Goal: Task Accomplishment & Management: Use online tool/utility

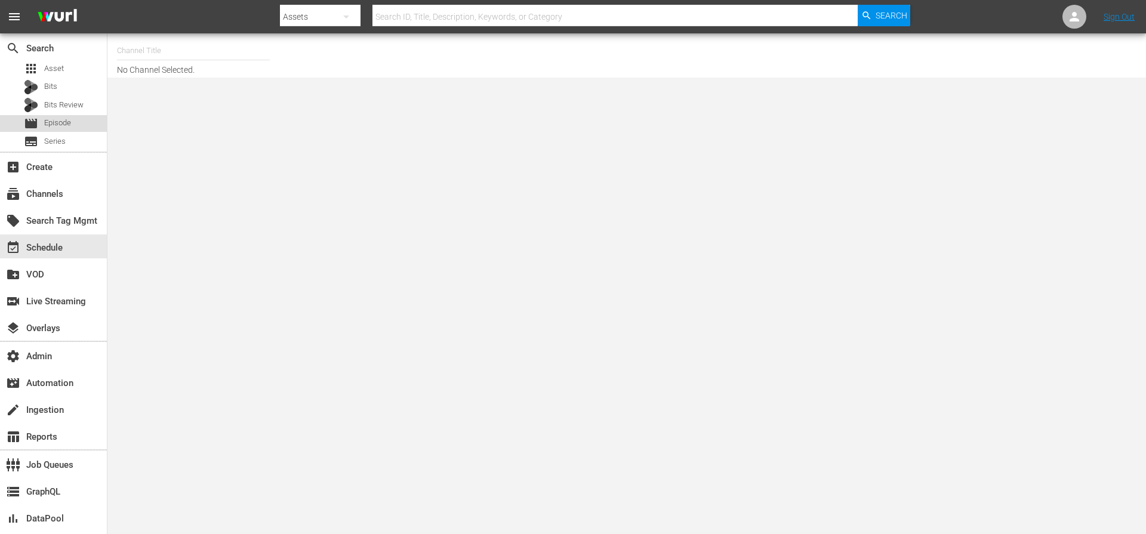
click at [62, 120] on span "Episode" at bounding box center [57, 123] width 27 height 12
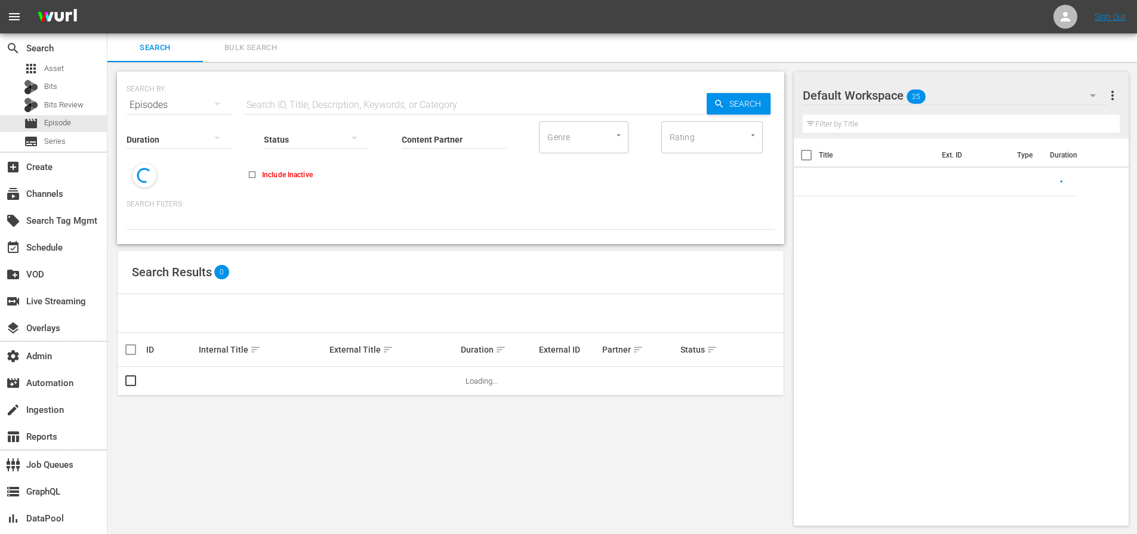
click at [303, 94] on input "text" at bounding box center [475, 105] width 463 height 29
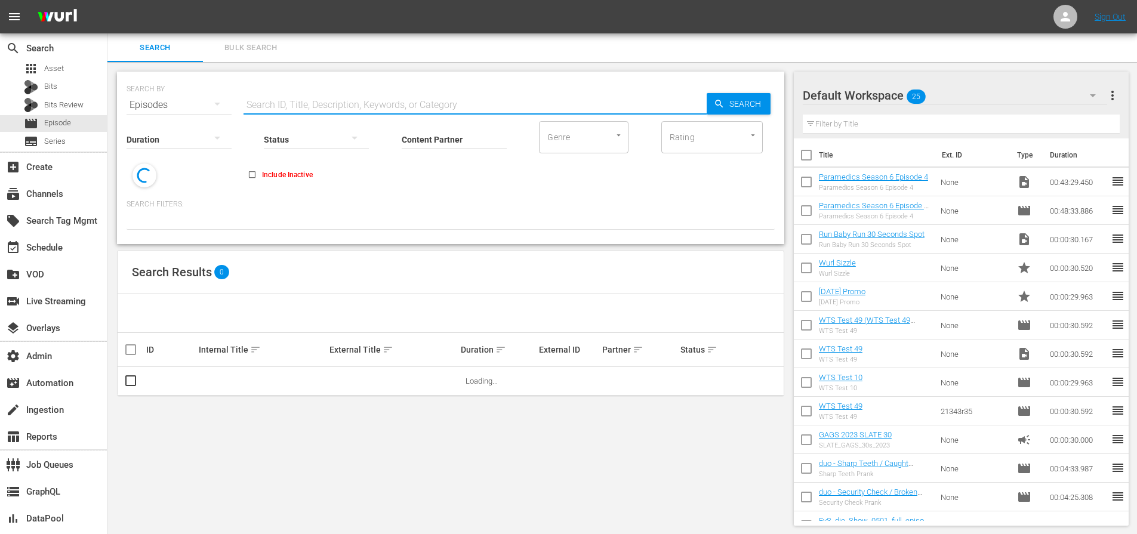
paste input "51617594"
click at [695, 106] on input "51617594" at bounding box center [475, 105] width 463 height 29
type input "51617594"
click at [731, 109] on span "Search" at bounding box center [748, 103] width 46 height 21
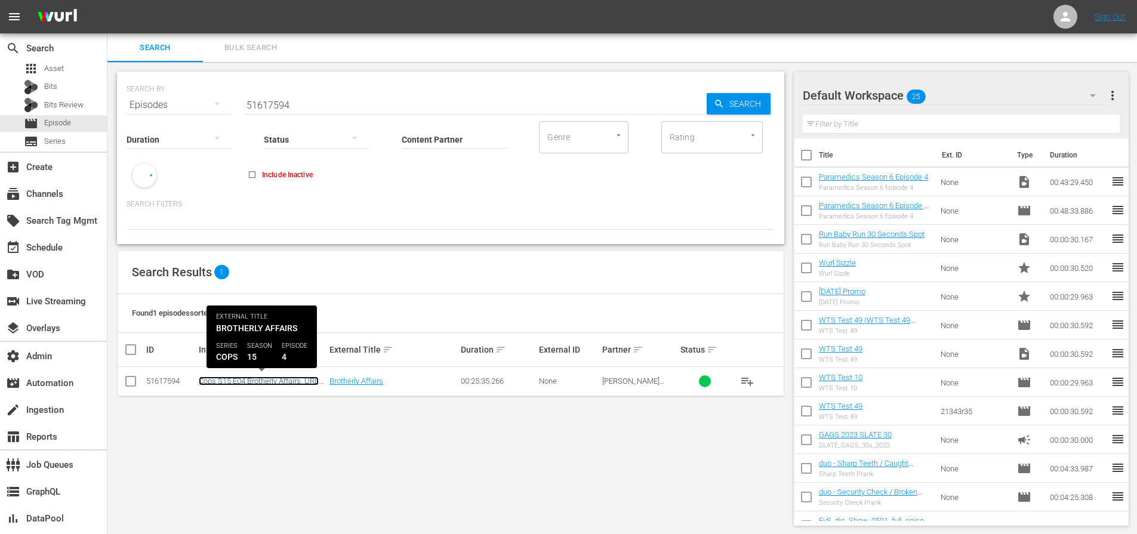
click at [268, 380] on link "Cops S15 E04 Brotherly Affairs_URL (A)" at bounding box center [259, 386] width 120 height 18
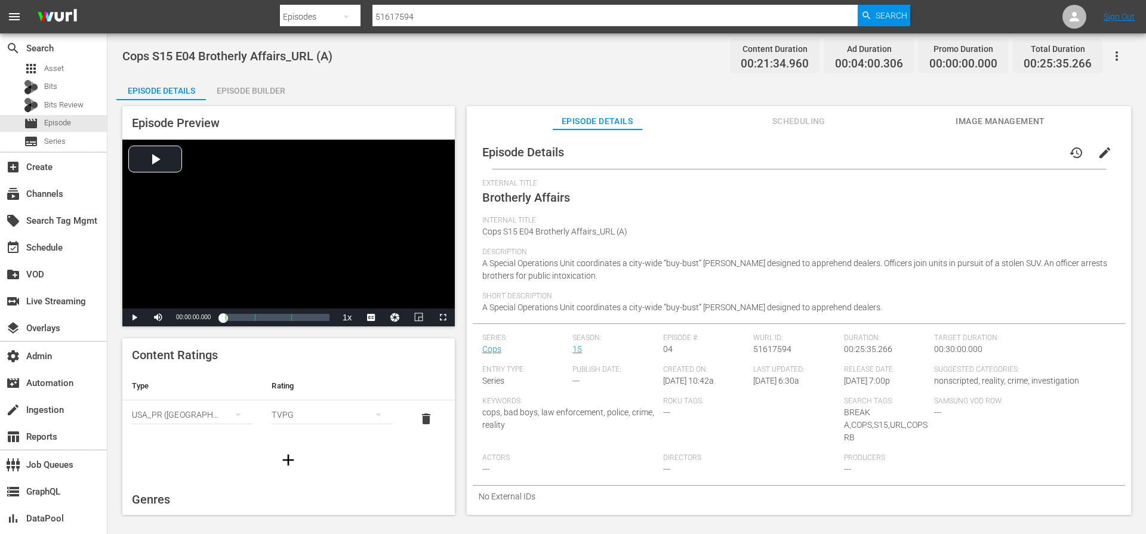
click at [780, 118] on span "Scheduling" at bounding box center [799, 121] width 90 height 15
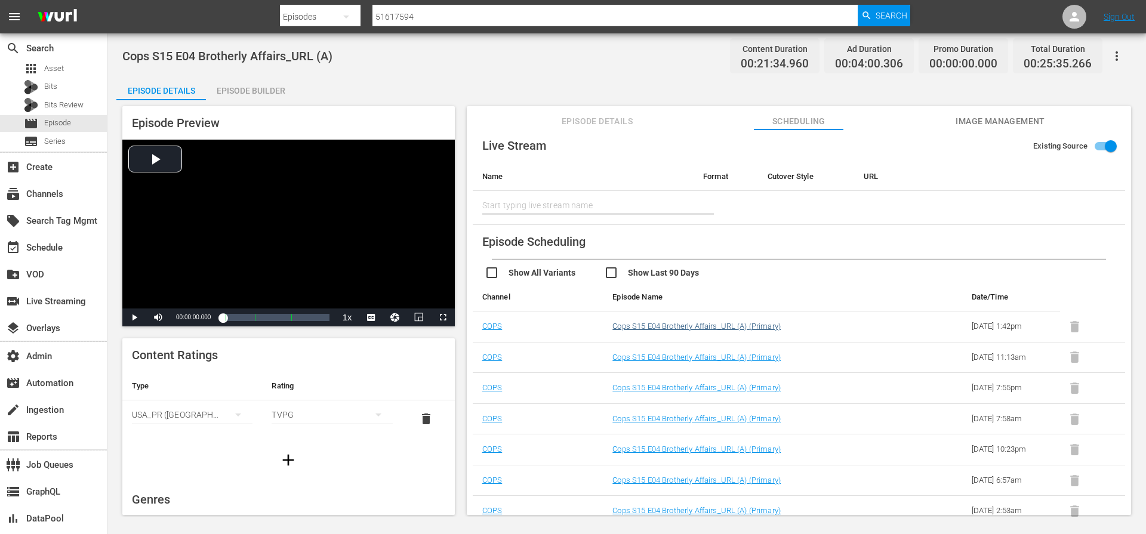
scroll to position [14, 0]
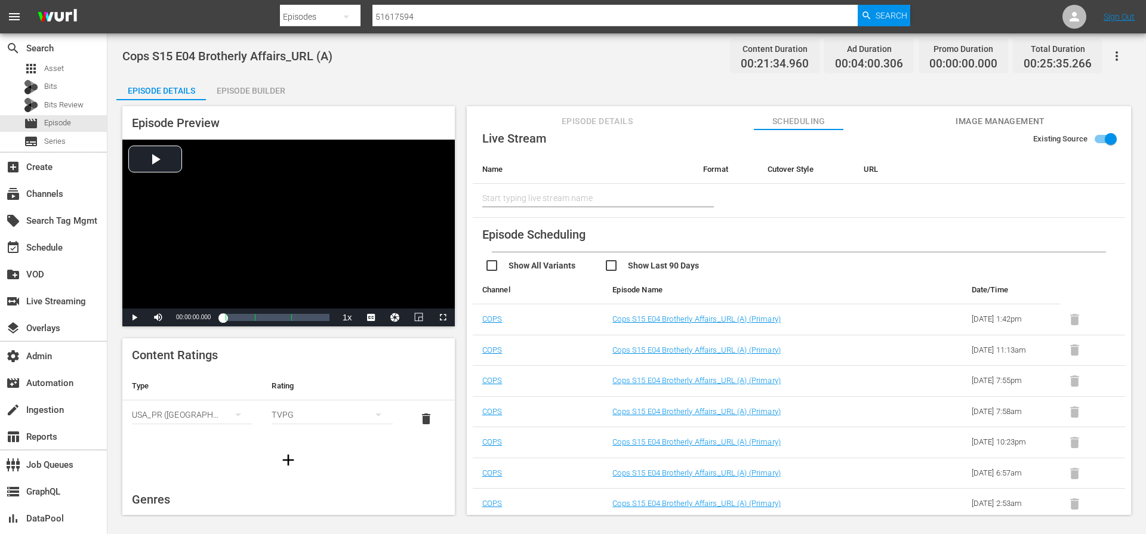
click at [637, 266] on input "checkbox" at bounding box center [663, 267] width 119 height 17
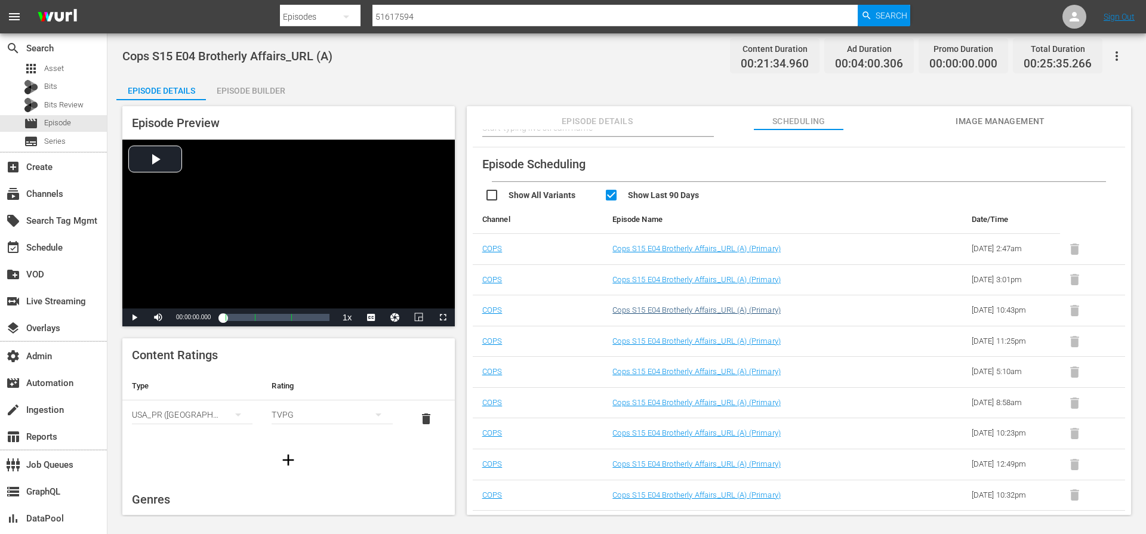
scroll to position [0, 0]
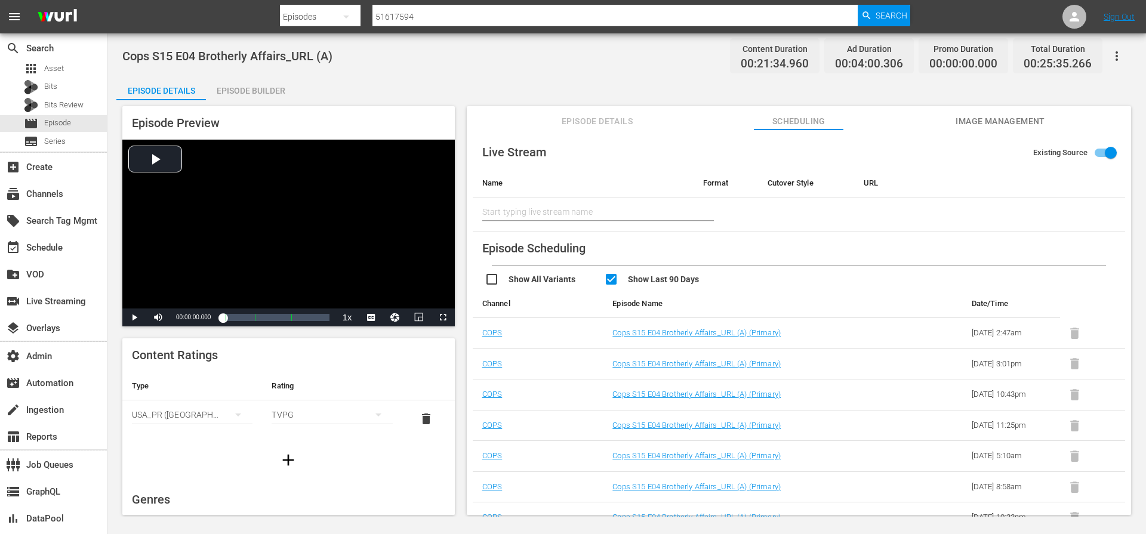
click at [645, 277] on input "checkbox" at bounding box center [663, 280] width 119 height 17
checkbox input "false"
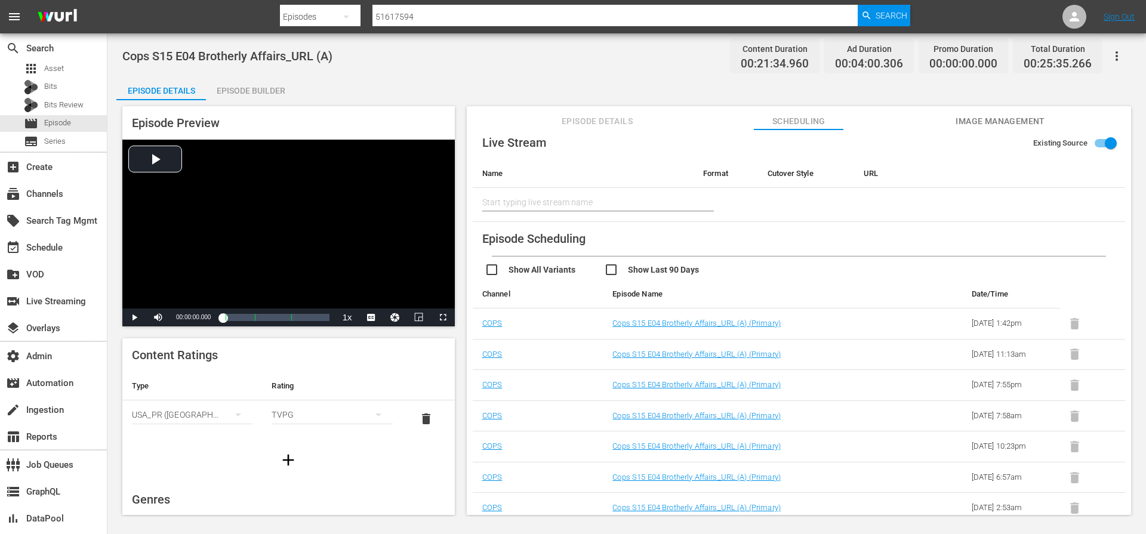
scroll to position [14, 0]
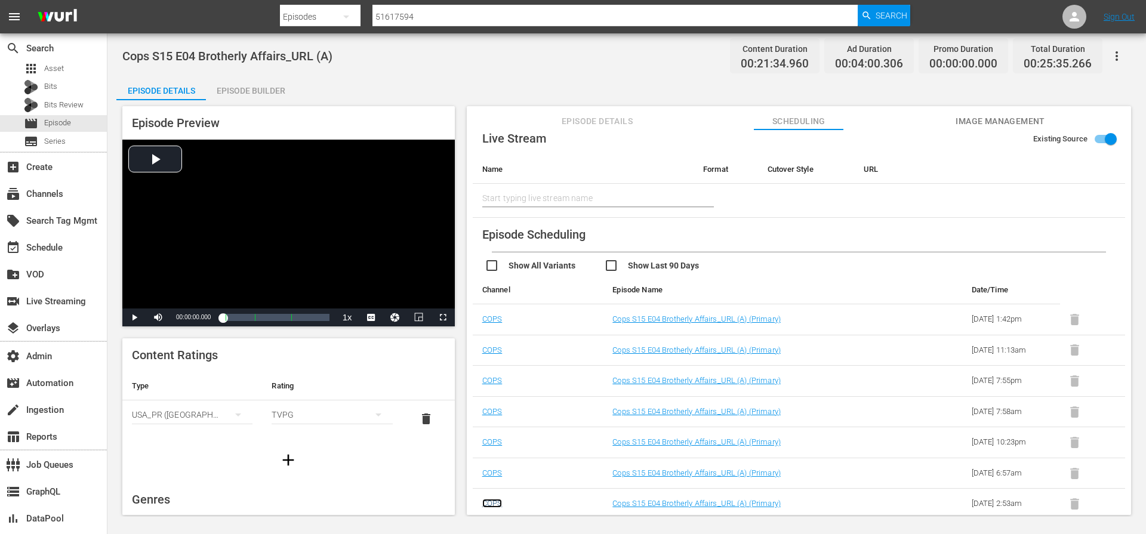
click at [493, 506] on link "COPS" at bounding box center [492, 503] width 20 height 9
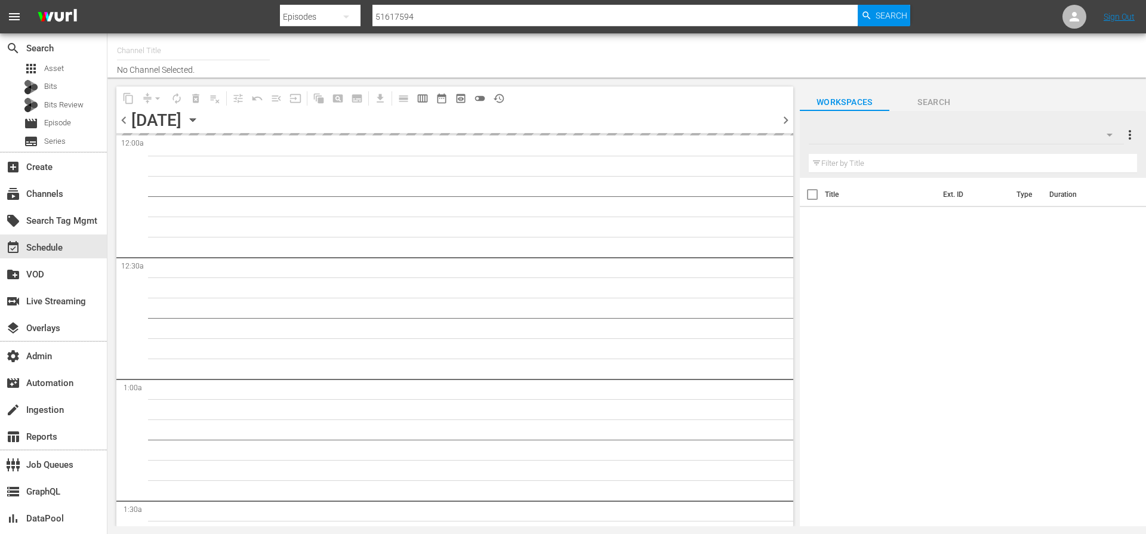
type input "COPS (RB - LG/Plex/TCL International) (1095)"
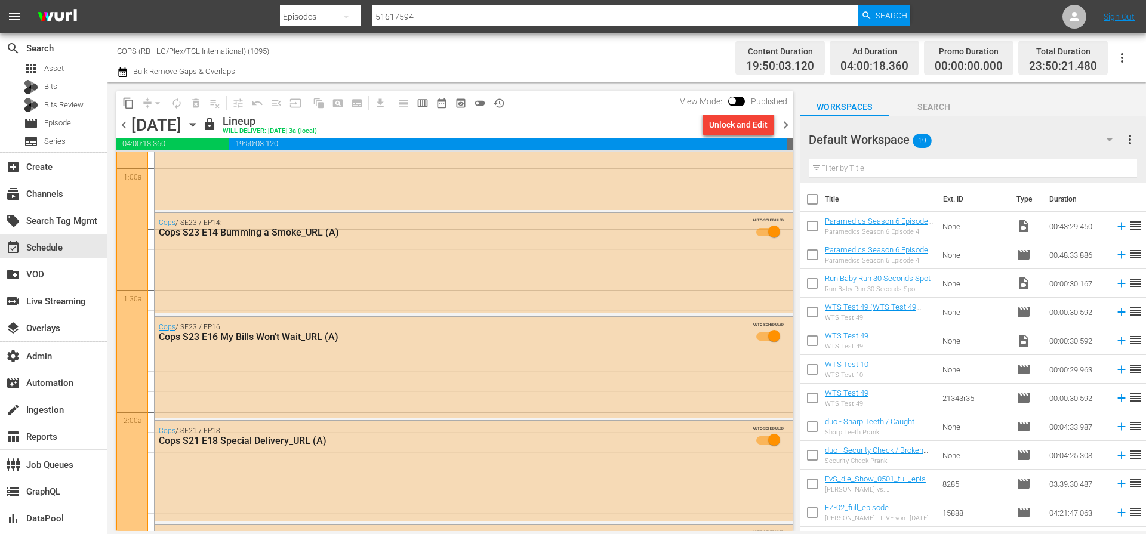
scroll to position [537, 0]
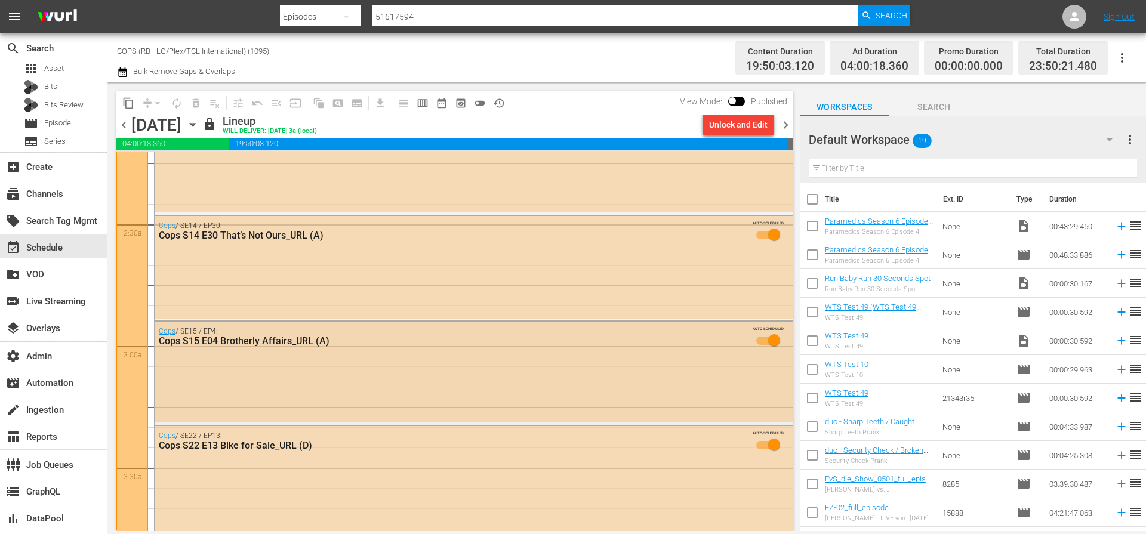
click at [351, 352] on div "Cops / SE15 / EP4: Cops S15 E04 Brotherly Affairs_URL (A) AUTO-SCHEDULED" at bounding box center [474, 340] width 638 height 36
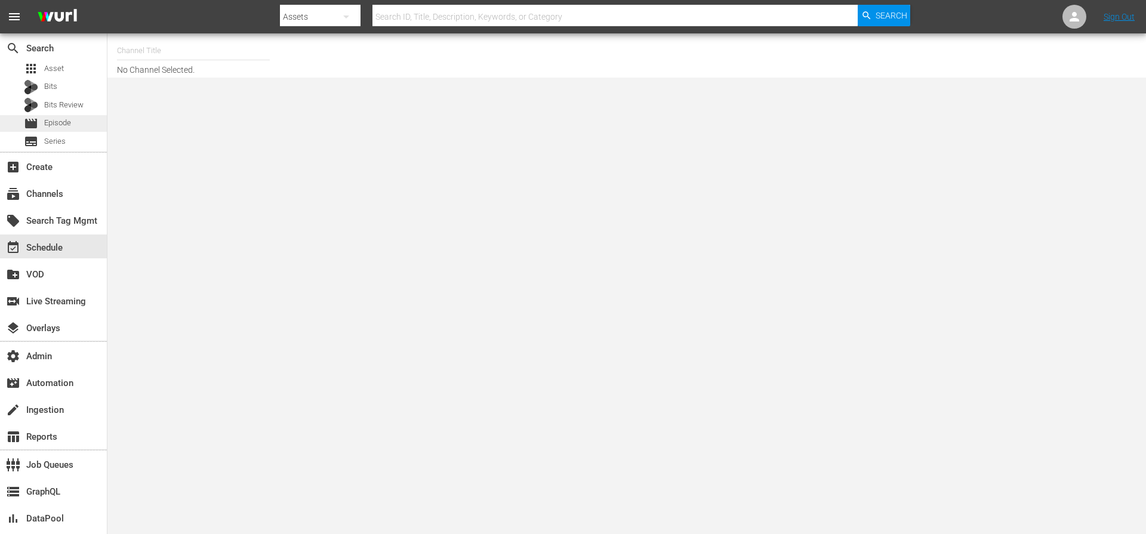
click at [55, 122] on span "Episode" at bounding box center [57, 123] width 27 height 12
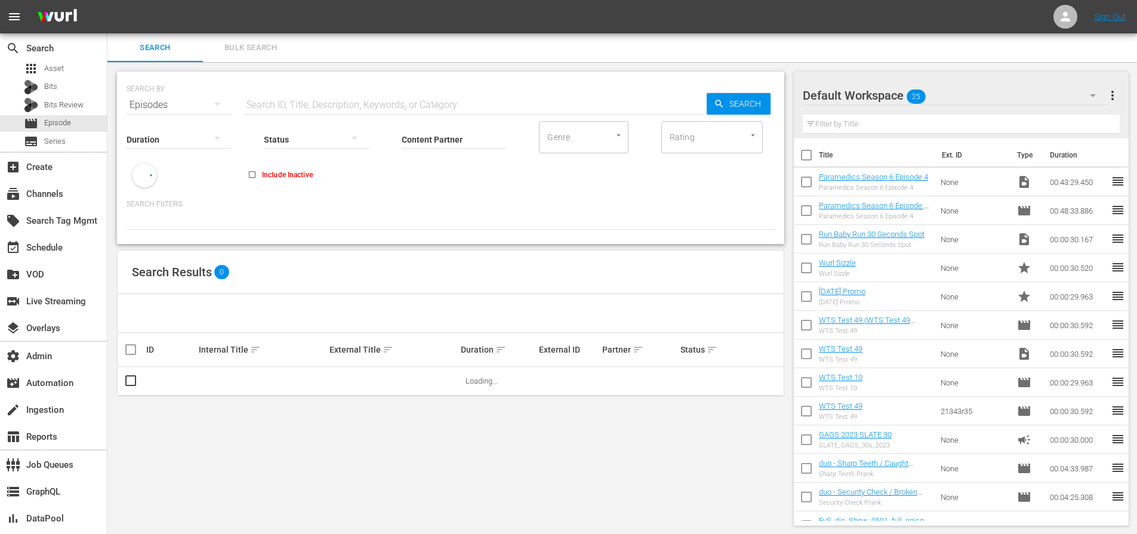
click at [288, 104] on input "text" at bounding box center [475, 105] width 463 height 29
paste input "51617594"
type input "51617594"
click at [708, 105] on div "Search" at bounding box center [739, 103] width 64 height 21
click at [270, 380] on link "Cops S15 E04 Brotherly Affairs_URL (A)" at bounding box center [259, 386] width 120 height 18
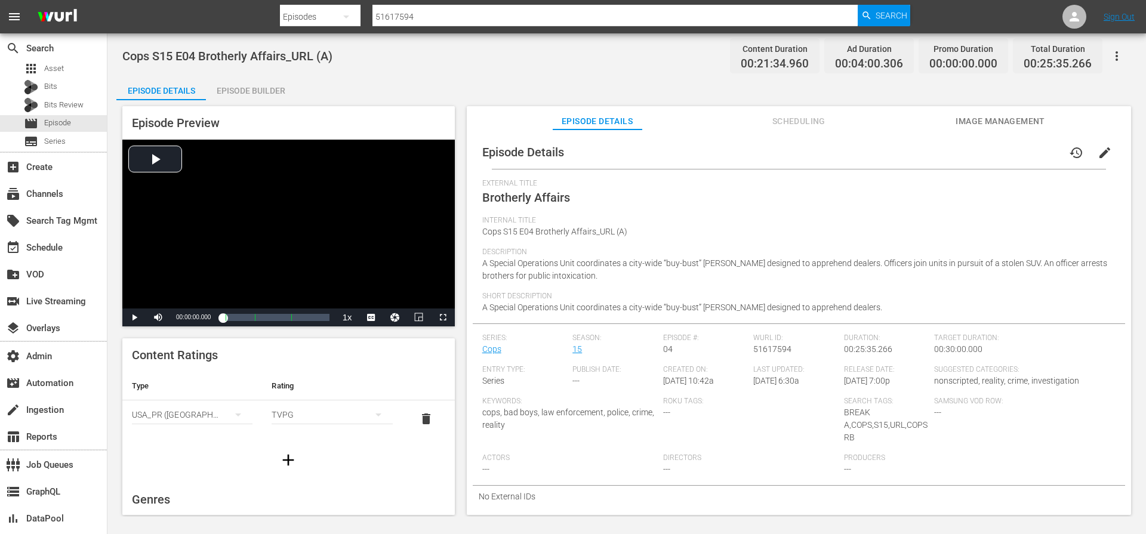
click at [438, 15] on input "51617594" at bounding box center [615, 16] width 485 height 29
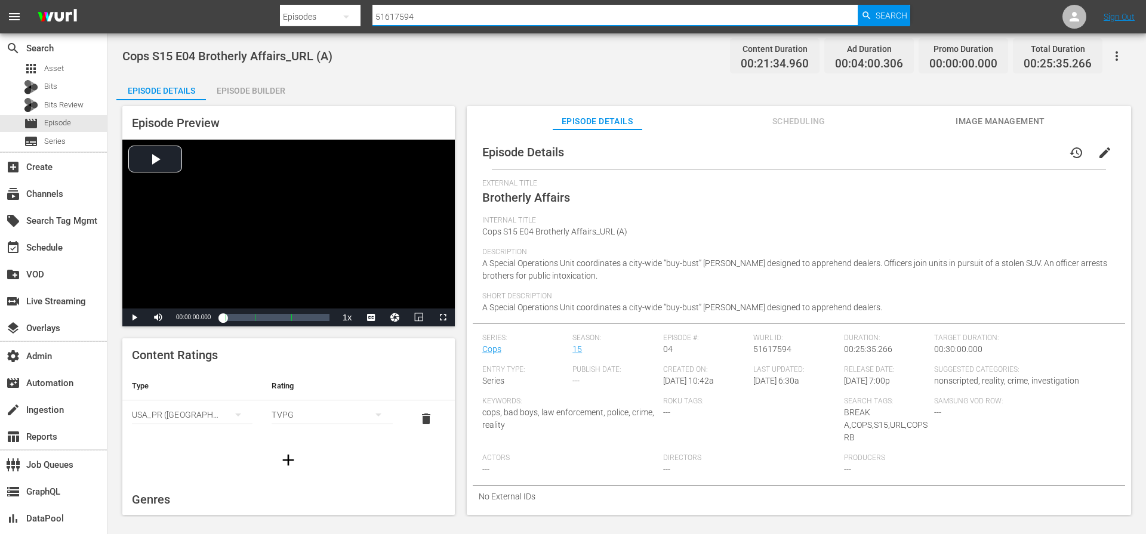
click at [438, 15] on input "51617594" at bounding box center [615, 16] width 485 height 29
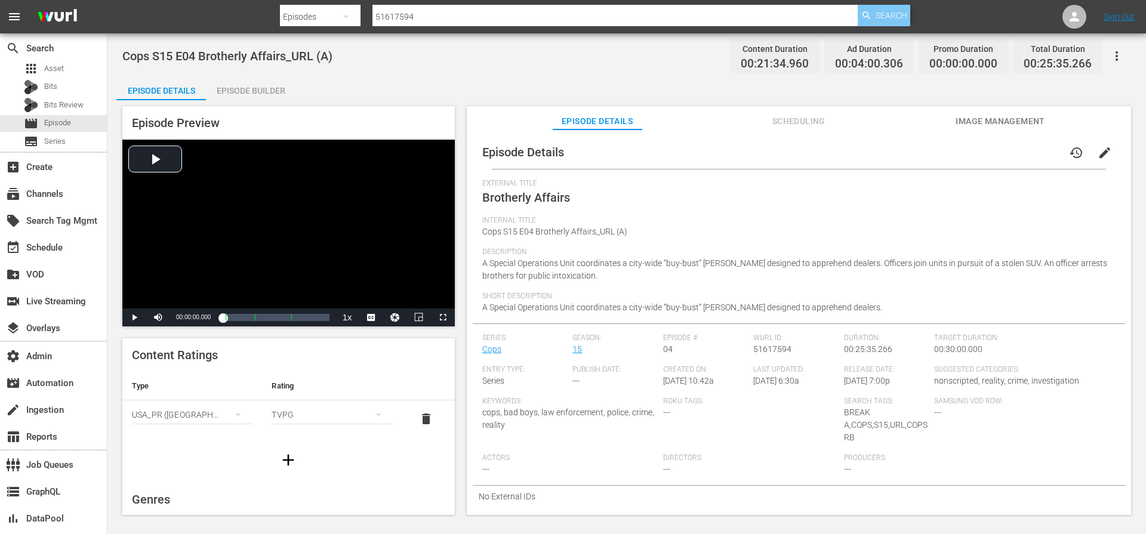
click at [886, 13] on span "Search" at bounding box center [892, 15] width 32 height 21
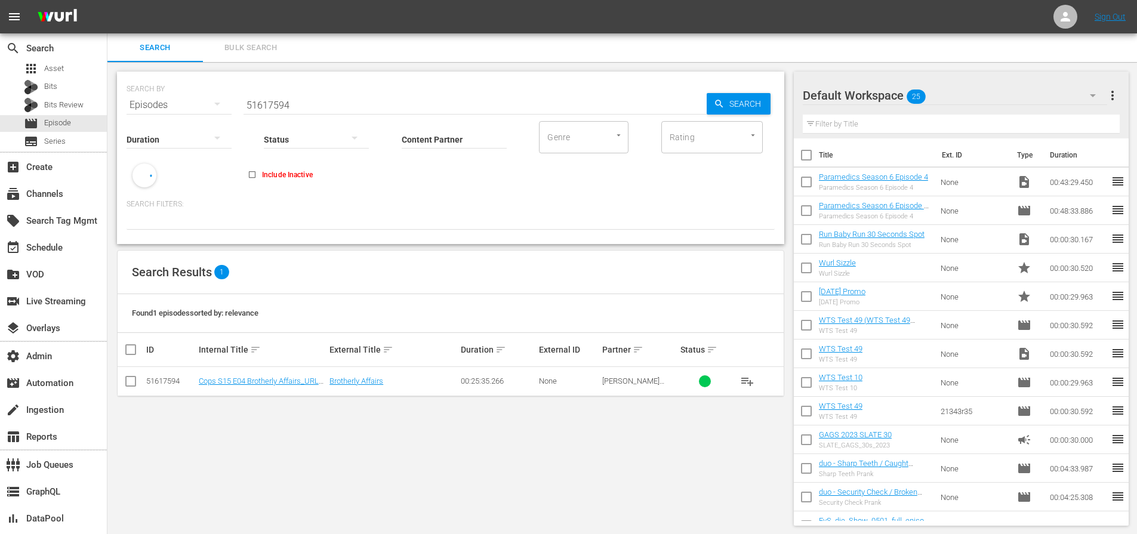
click at [319, 109] on input "51617594" at bounding box center [475, 105] width 463 height 29
click at [349, 104] on input "51617594" at bounding box center [475, 105] width 463 height 29
paste input "35648883"
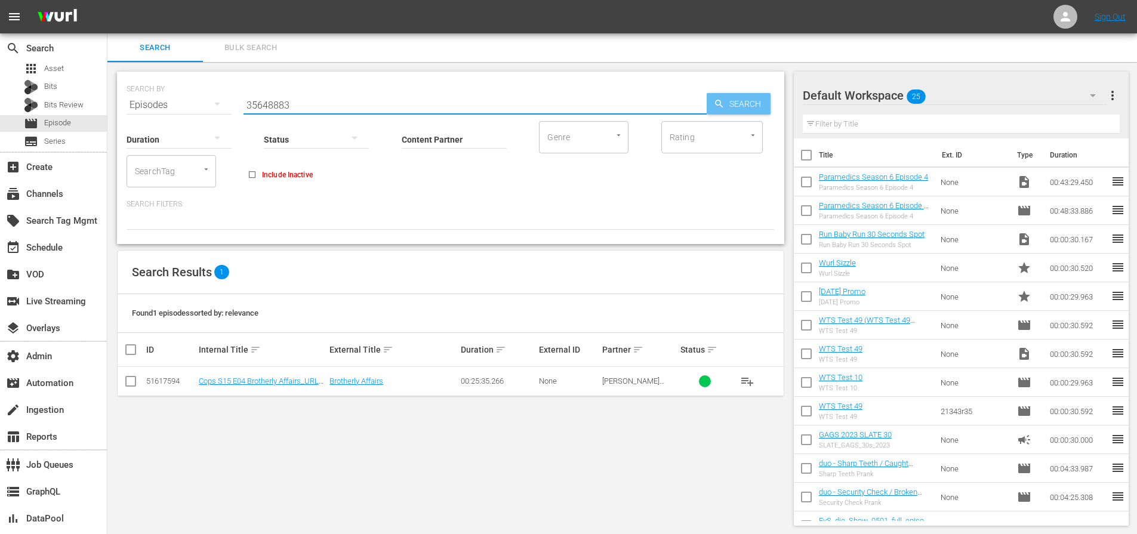
type input "35648883"
click at [739, 107] on span "Search" at bounding box center [748, 103] width 46 height 21
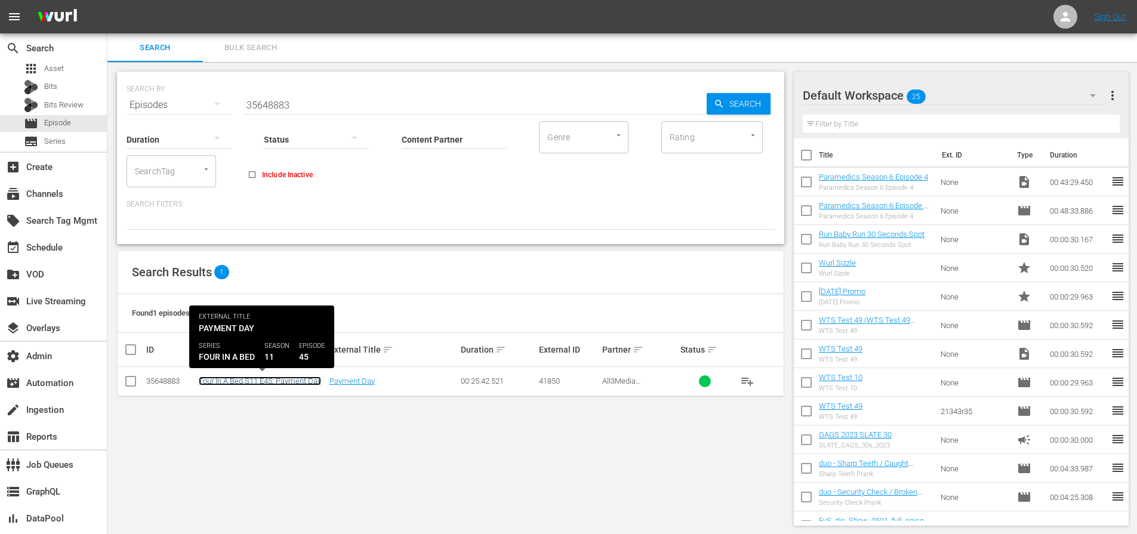
click at [301, 383] on link "Four In A Bed S11 E45: Payment Day" at bounding box center [260, 381] width 122 height 9
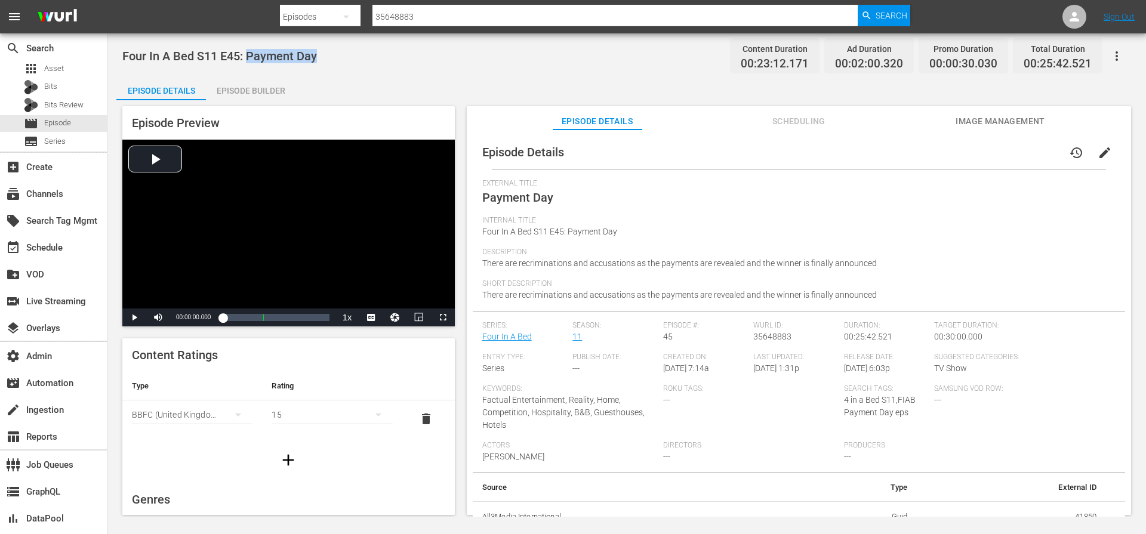
drag, startPoint x: 321, startPoint y: 59, endPoint x: 250, endPoint y: 57, distance: 71.1
click at [250, 57] on div "Four In A Bed S11 E45: Payment Day Content Duration 00:23:12.171 Ad Duration 00…" at bounding box center [626, 55] width 1009 height 27
copy span "Payment Day"
click at [785, 125] on span "Scheduling" at bounding box center [799, 121] width 90 height 15
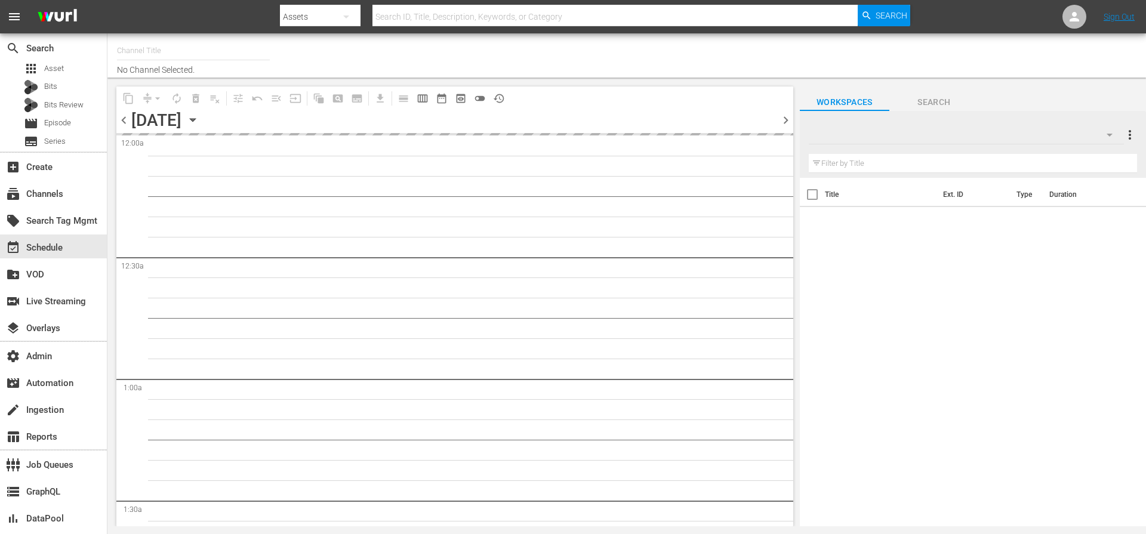
type input "COPS (RB - LG/Plex/TCL International) (1095)"
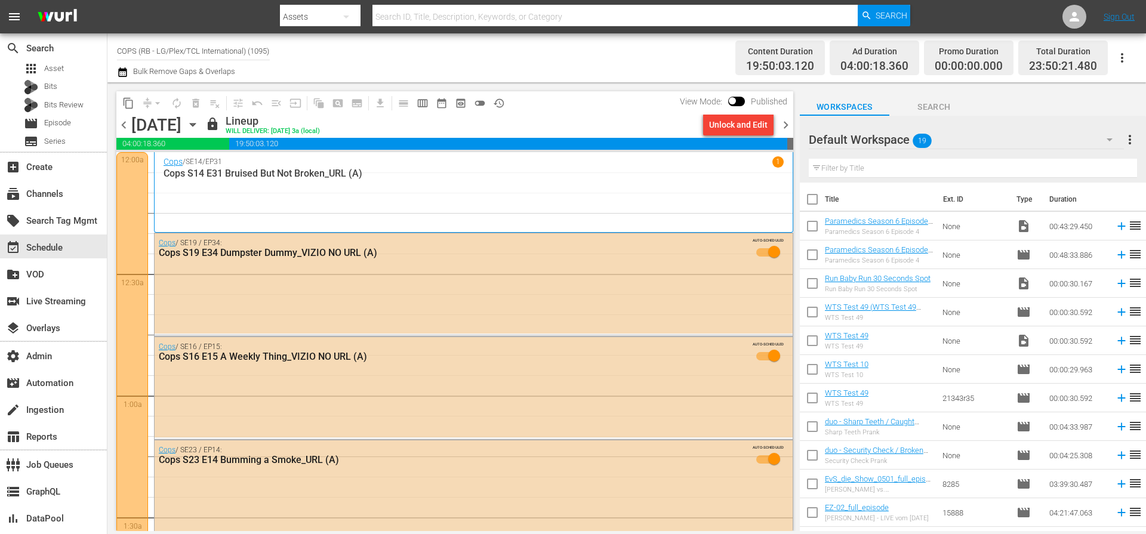
scroll to position [537, 0]
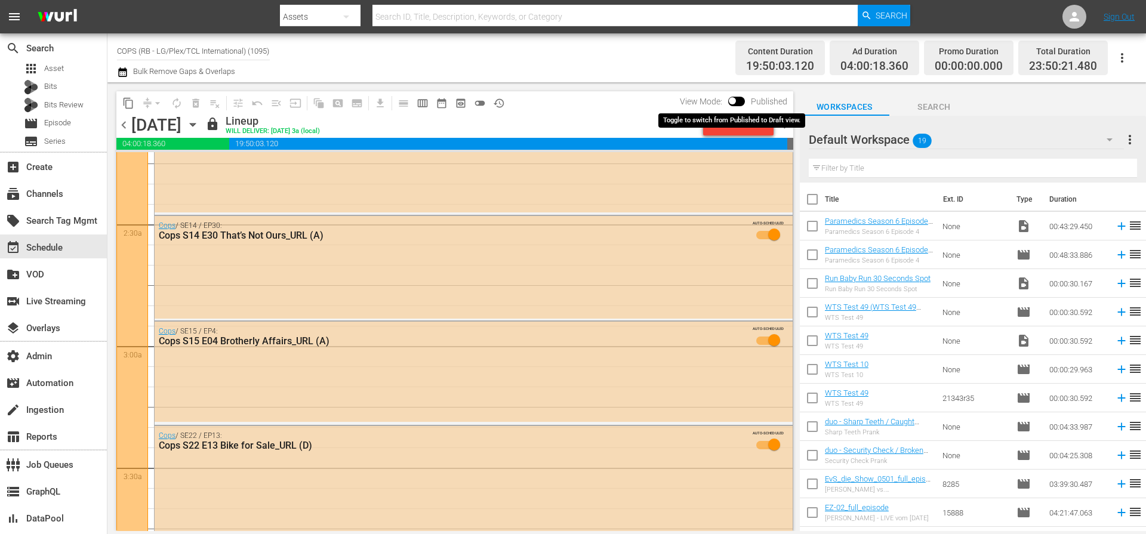
click at [740, 100] on input "checkbox" at bounding box center [732, 103] width 25 height 8
click at [705, 72] on div "Content Duration 19:50:03.120 Ad Duration 04:00:18.360 Promo Duration 00:00:00.…" at bounding box center [905, 57] width 463 height 43
click at [585, 65] on div "Channel Title COPS (RB - LG/Plex/TCL International) (1095) Bulk Remove Gaps & O…" at bounding box center [395, 57] width 557 height 43
click at [1125, 64] on icon "button" at bounding box center [1122, 58] width 14 height 14
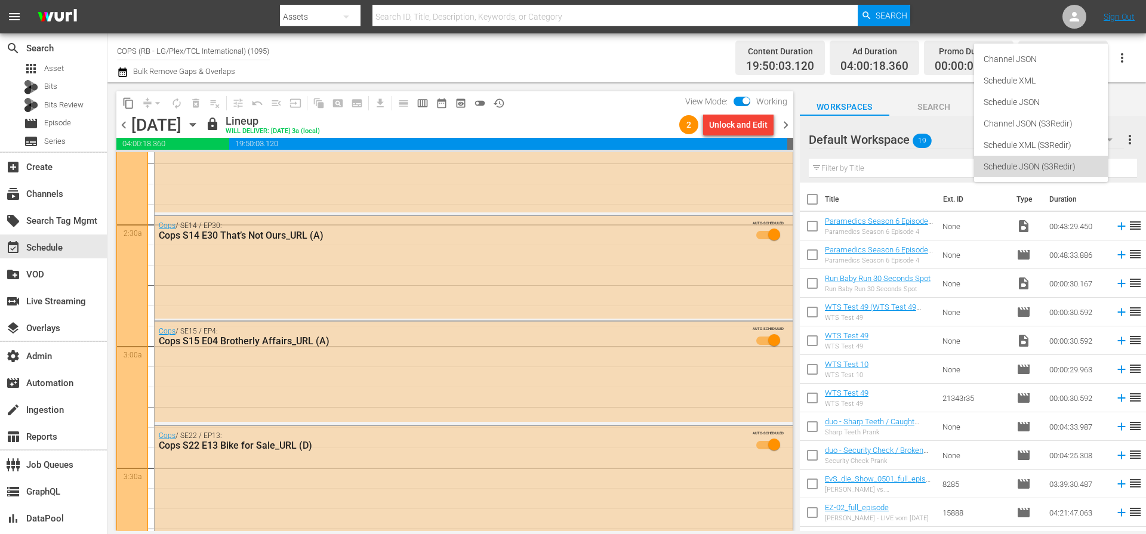
click at [1041, 165] on div "Schedule JSON (S3Redir)" at bounding box center [1041, 166] width 115 height 21
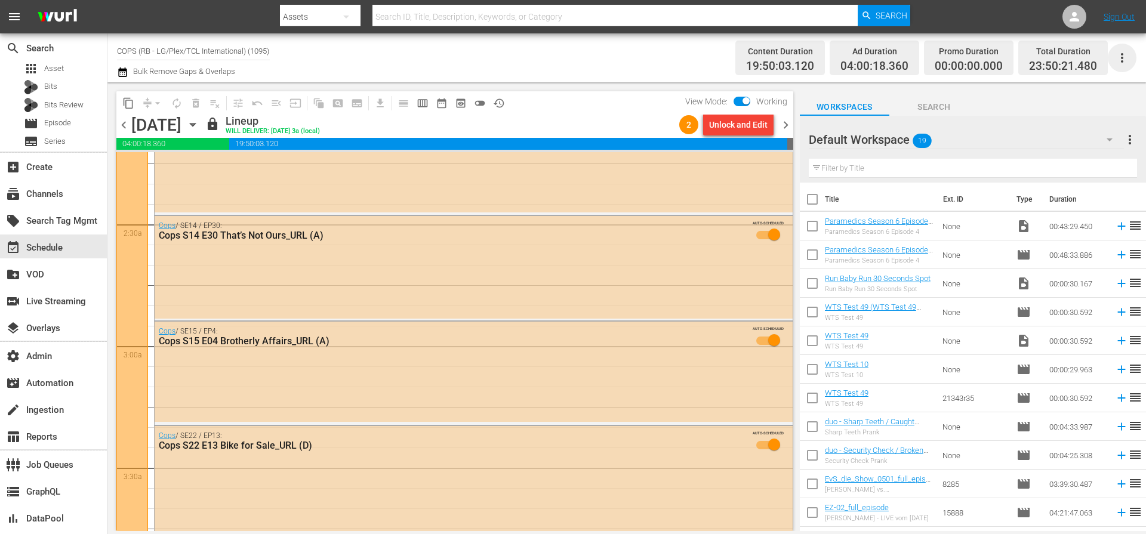
click at [1123, 59] on icon "button" at bounding box center [1122, 58] width 14 height 14
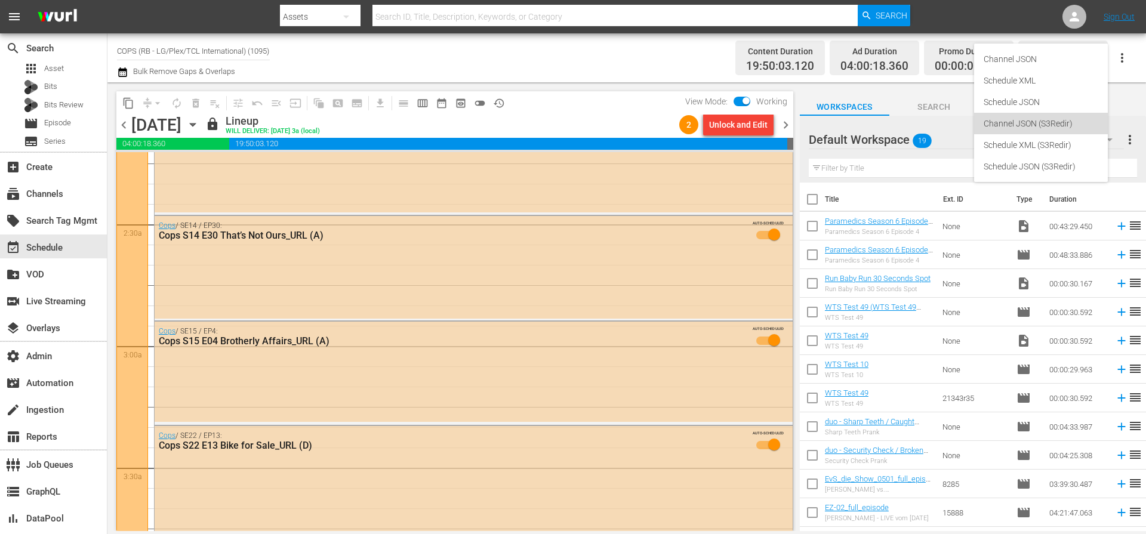
click at [1057, 125] on div "Channel JSON (S3Redir)" at bounding box center [1041, 123] width 115 height 21
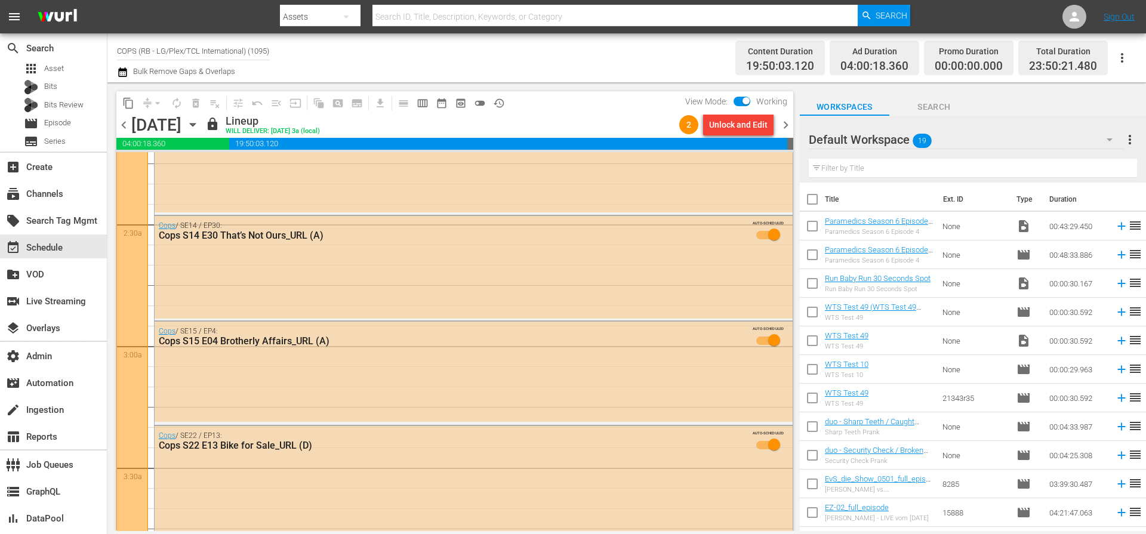
click at [499, 101] on span "history_outlined" at bounding box center [499, 103] width 12 height 12
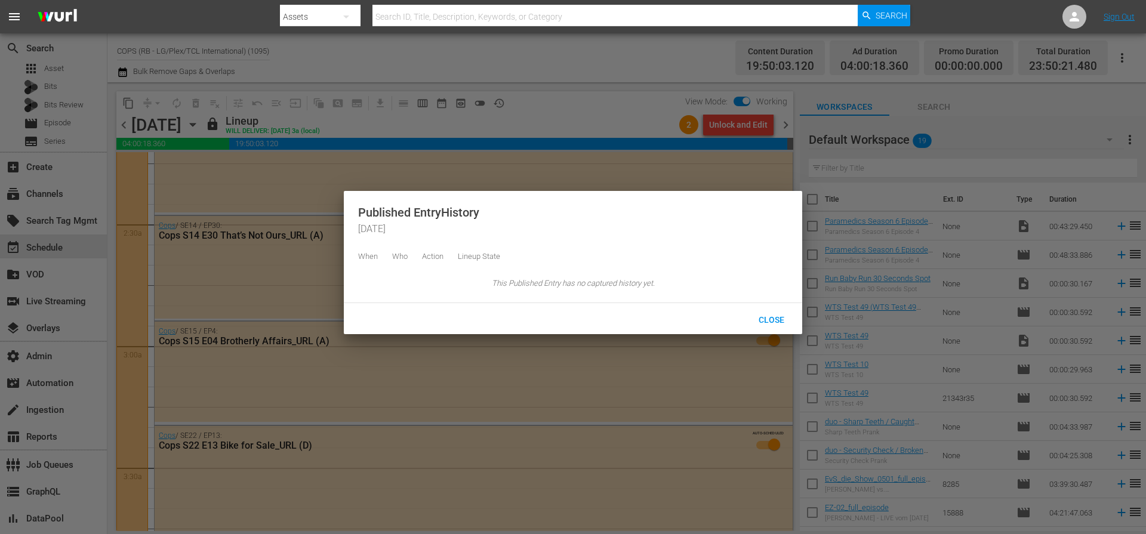
click at [539, 84] on div at bounding box center [573, 267] width 1146 height 534
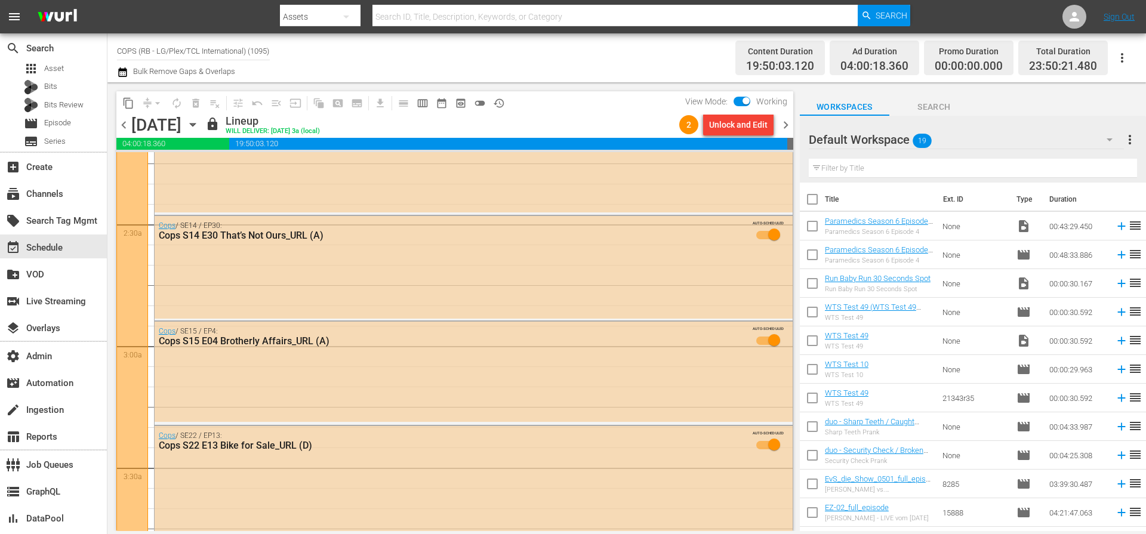
click at [742, 104] on input "checkbox" at bounding box center [746, 103] width 25 height 8
click at [740, 100] on input "checkbox" at bounding box center [732, 103] width 25 height 8
checkbox input "true"
click at [127, 129] on span "chevron_left" at bounding box center [123, 125] width 15 height 15
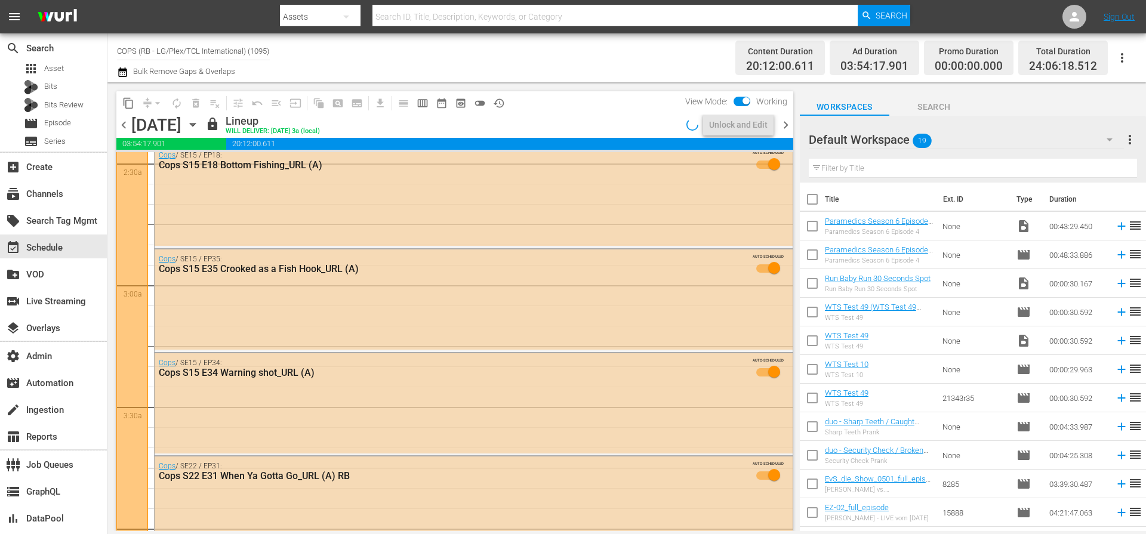
scroll to position [557, 0]
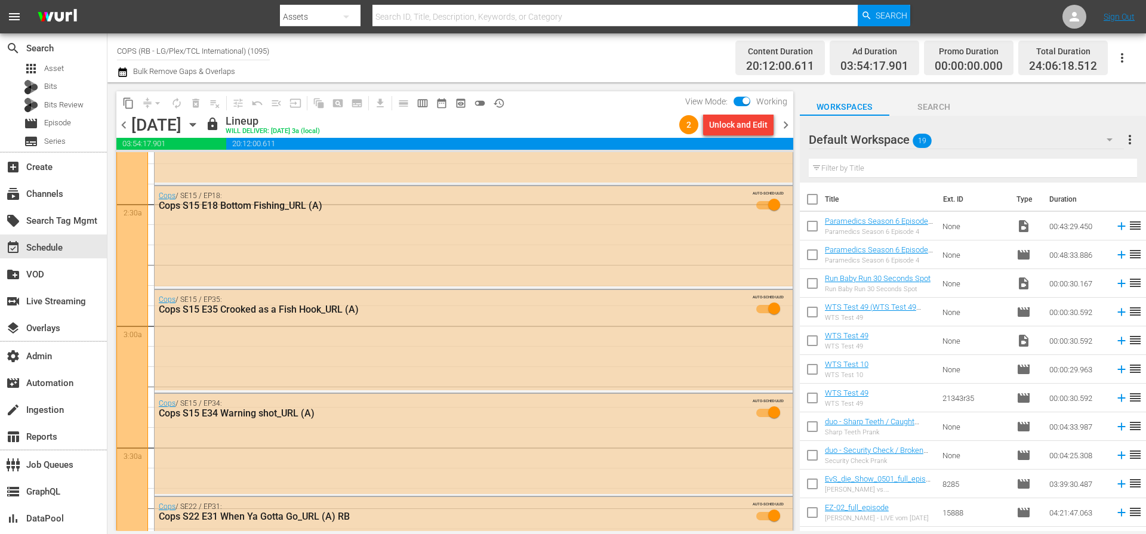
click at [787, 125] on span "chevron_right" at bounding box center [786, 125] width 15 height 15
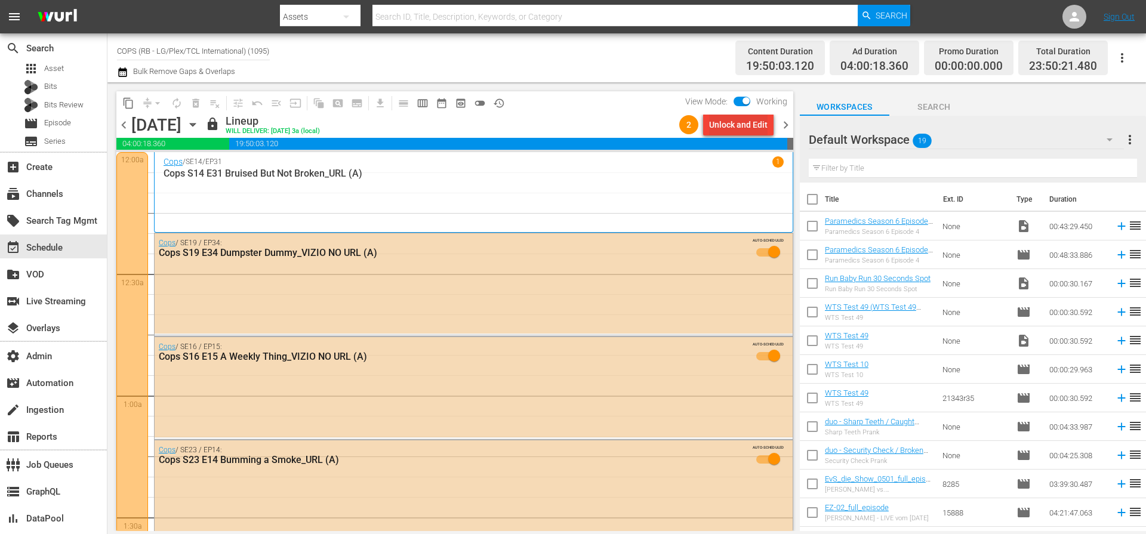
click at [746, 121] on div "Unlock and Edit" at bounding box center [738, 124] width 59 height 21
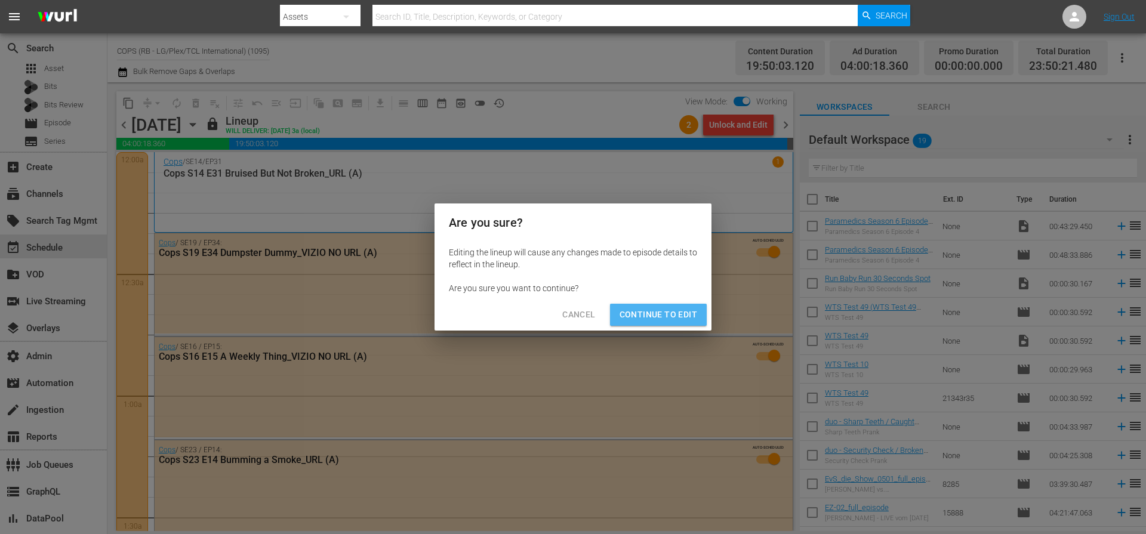
click at [687, 313] on span "Continue to Edit" at bounding box center [659, 315] width 78 height 15
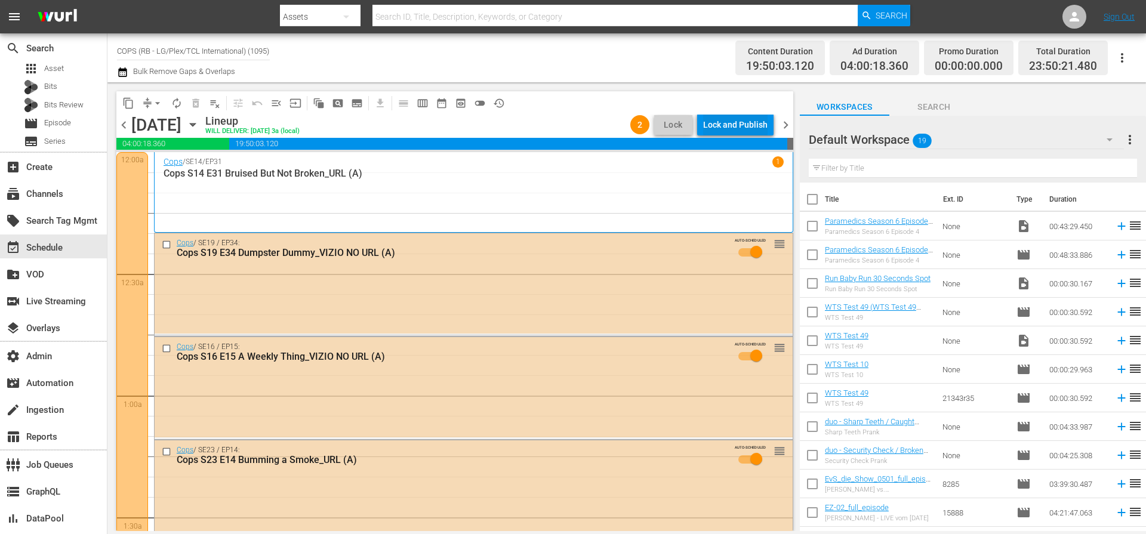
click at [736, 127] on div "Lock and Publish" at bounding box center [735, 124] width 64 height 21
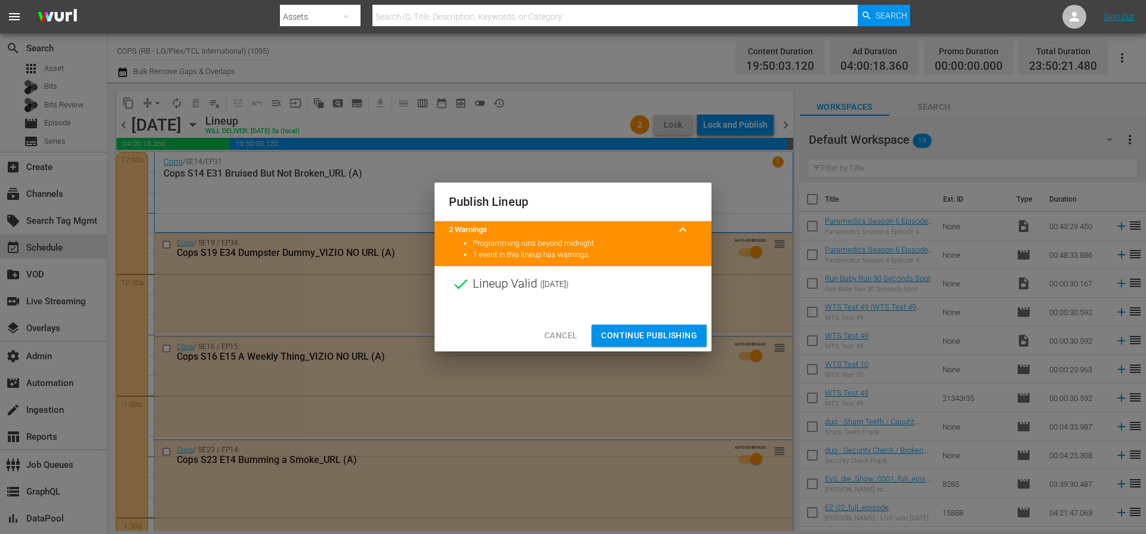
click at [669, 329] on span "Continue Publishing" at bounding box center [649, 335] width 96 height 15
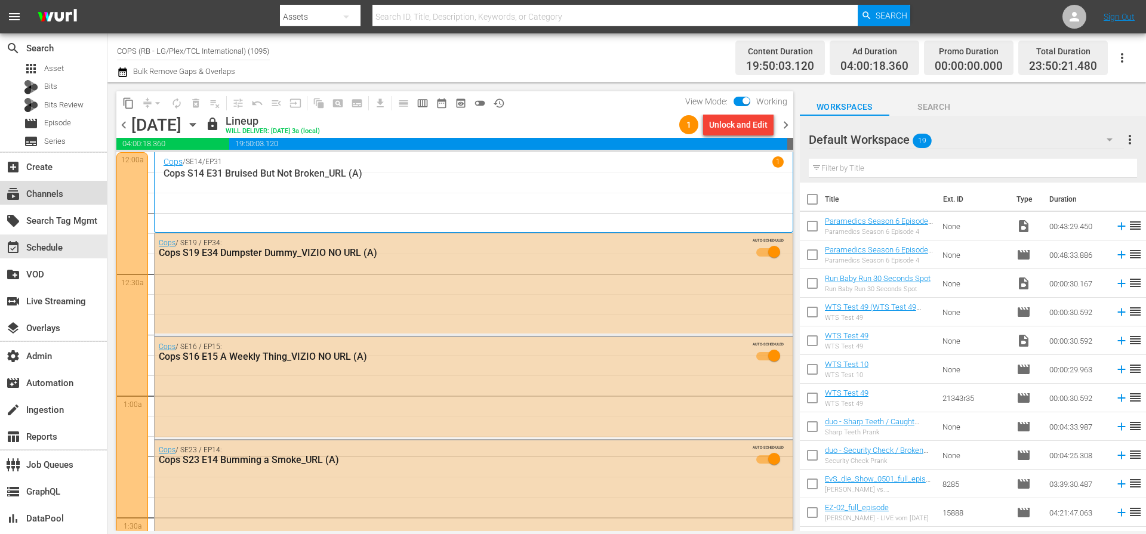
click at [47, 201] on div "subscriptions Channels" at bounding box center [53, 193] width 107 height 24
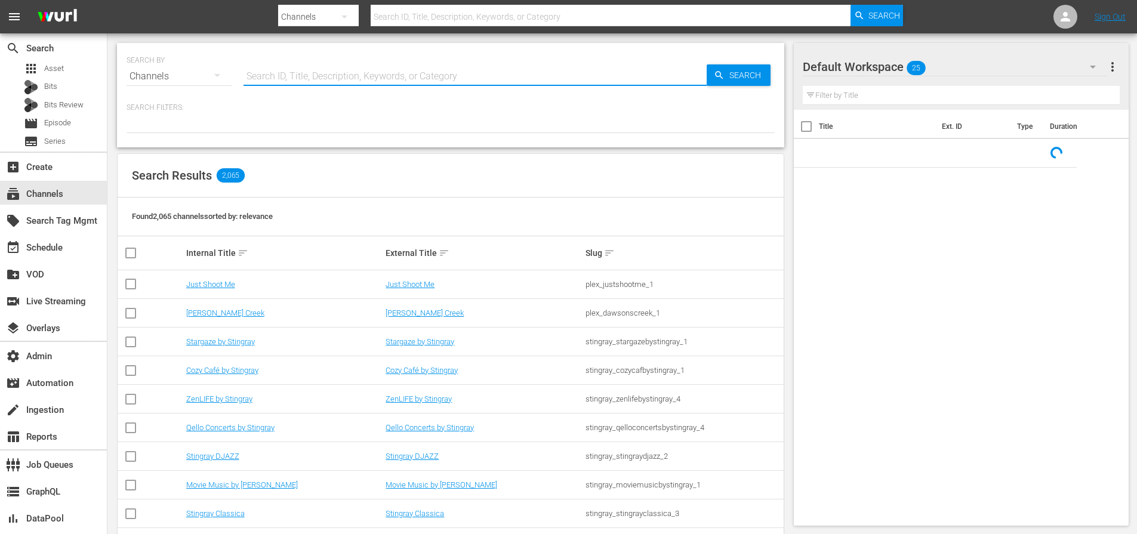
click at [337, 73] on input "text" at bounding box center [475, 76] width 463 height 29
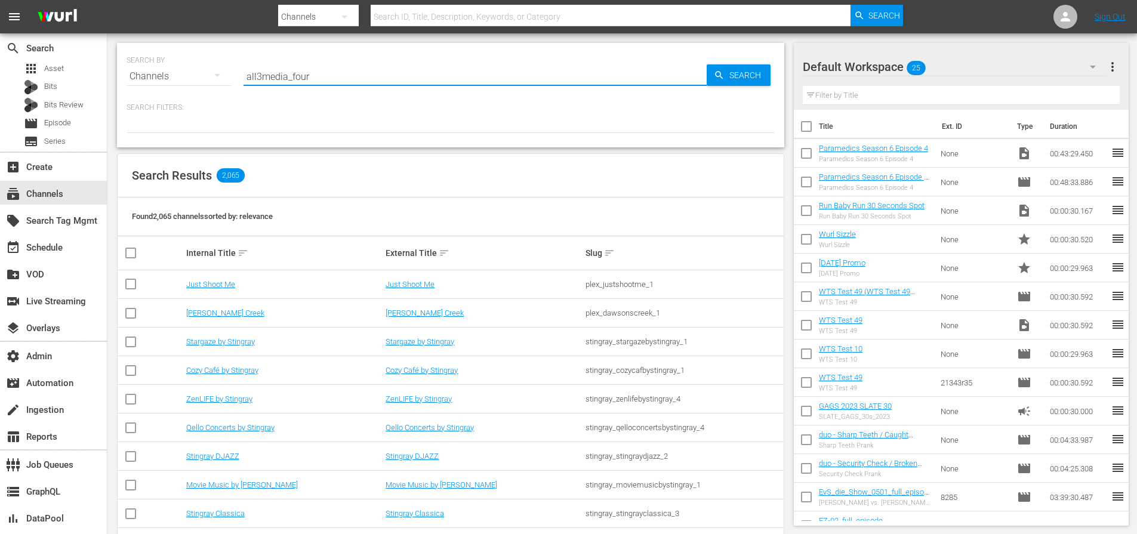
type input "all3media_four"
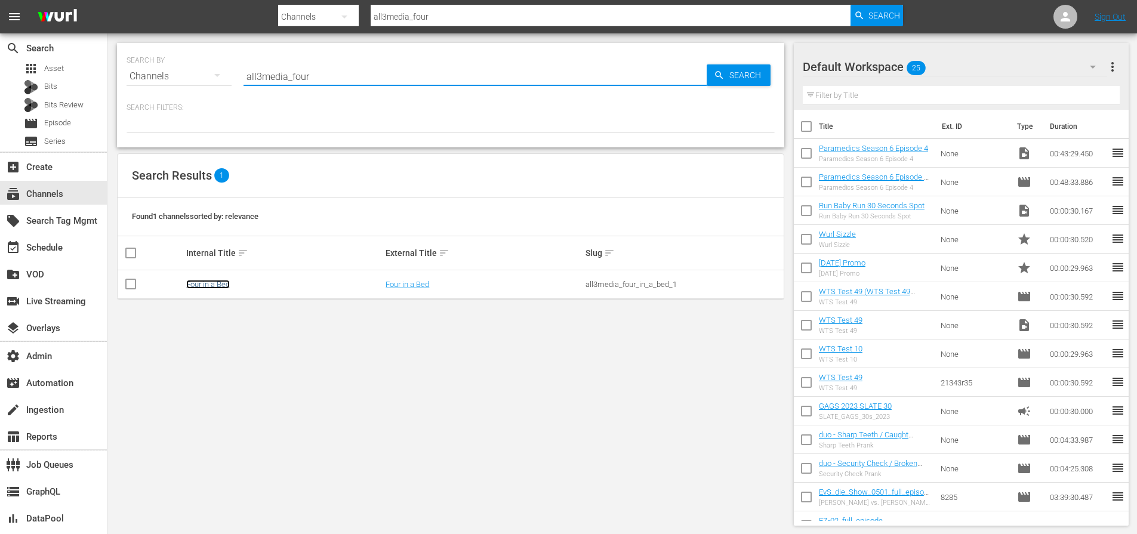
click at [205, 288] on link "Four in a Bed" at bounding box center [208, 284] width 44 height 9
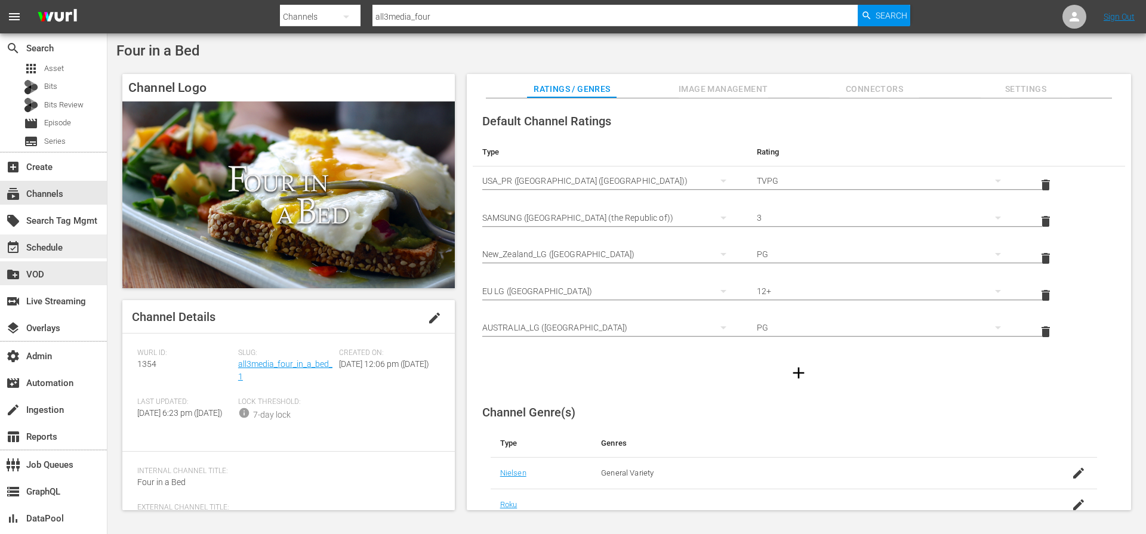
click at [48, 246] on div "event_available Schedule" at bounding box center [33, 246] width 67 height 11
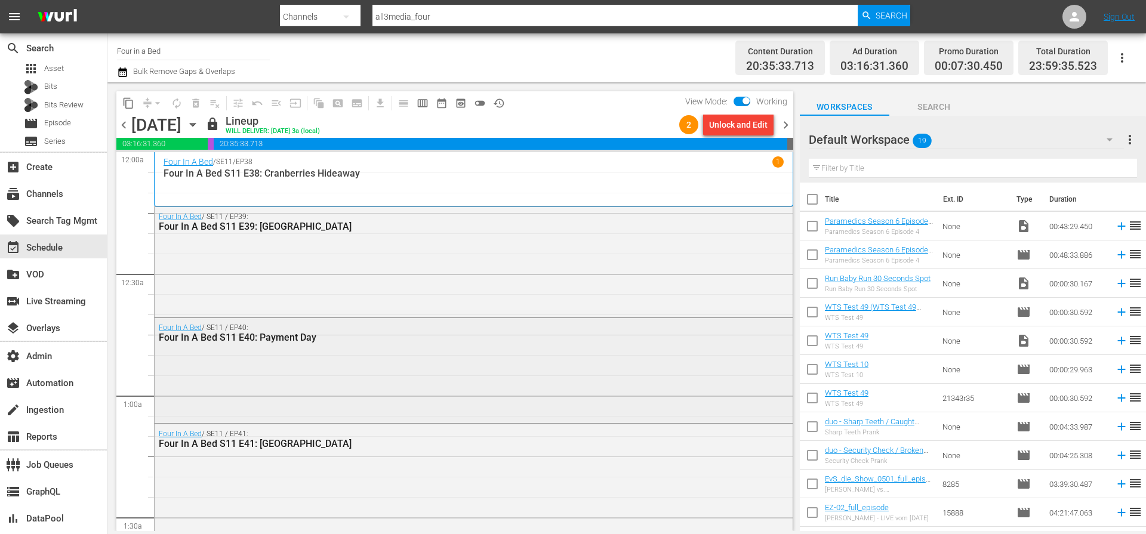
click at [462, 340] on div "Four In A Bed S11 E40: Payment Day" at bounding box center [441, 337] width 565 height 11
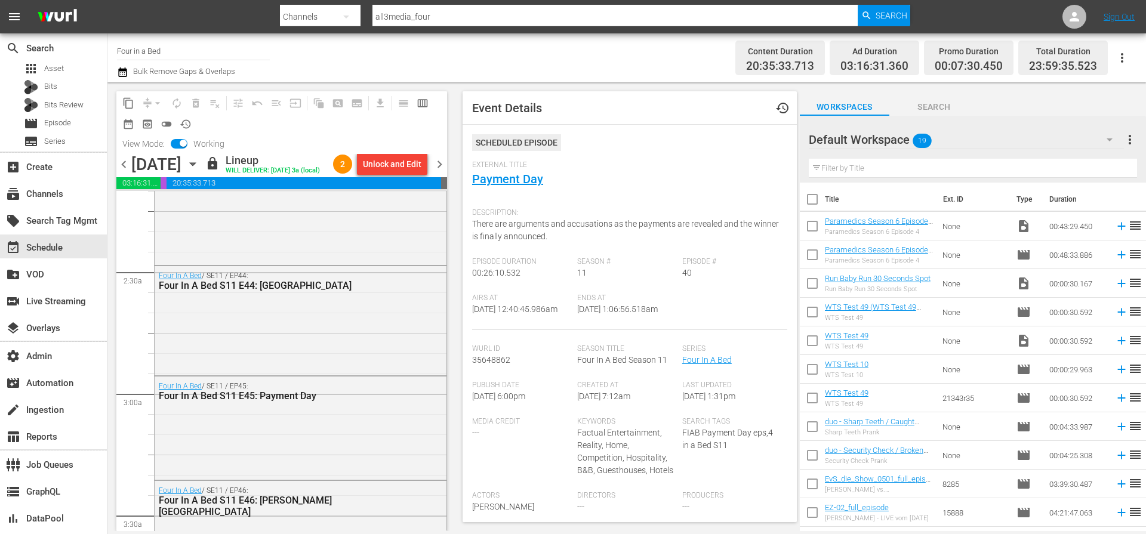
scroll to position [616, 0]
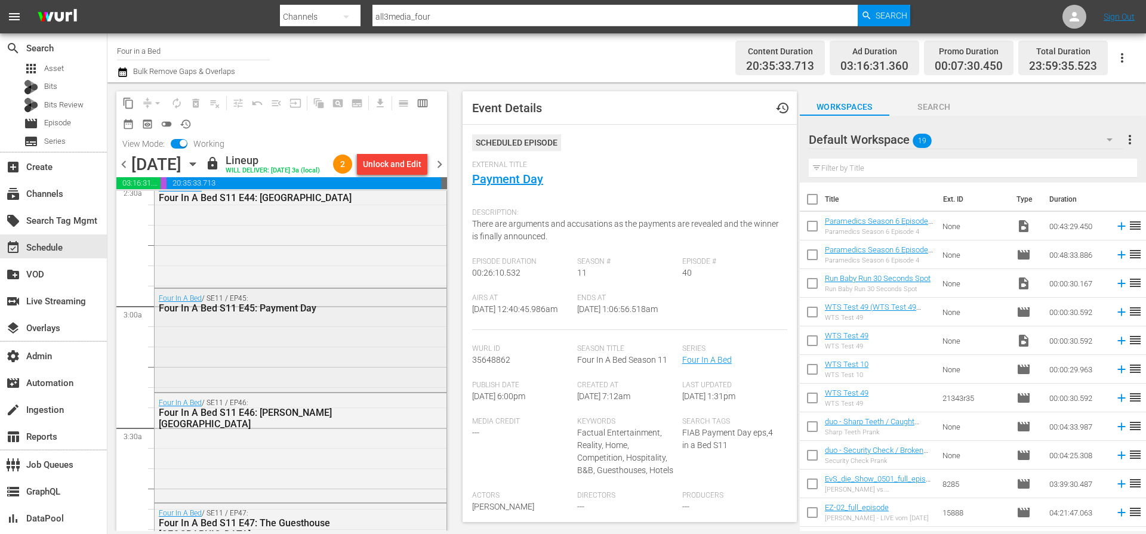
click at [337, 354] on div "Four In A Bed / SE11 / EP45: Four In A Bed S11 E45: Payment Day" at bounding box center [301, 339] width 292 height 101
